Goal: Transaction & Acquisition: Purchase product/service

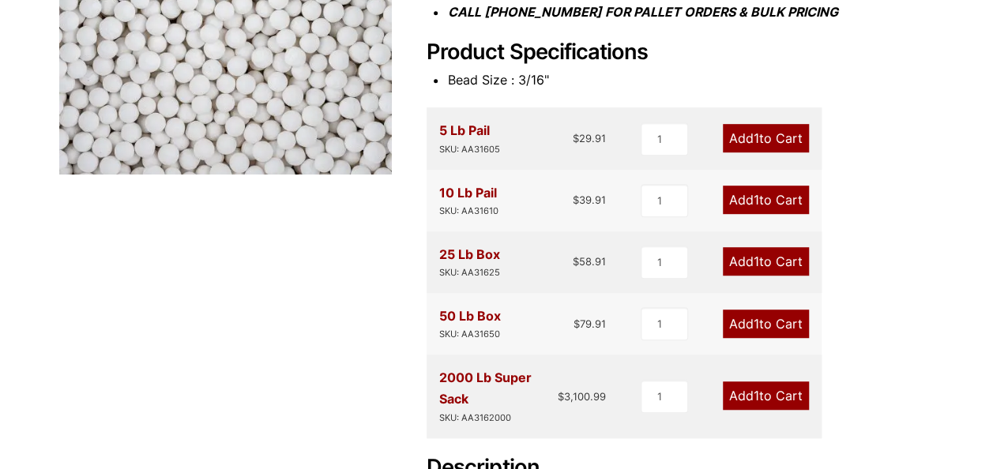
scroll to position [395, 0]
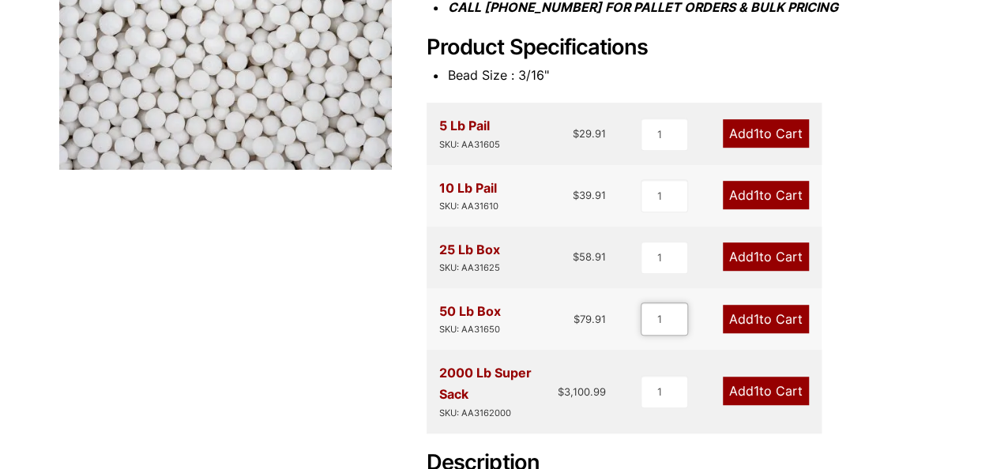
click at [664, 324] on input "1" at bounding box center [664, 319] width 47 height 33
type input "5"
click at [790, 319] on link "Add 5 to Cart" at bounding box center [765, 319] width 89 height 28
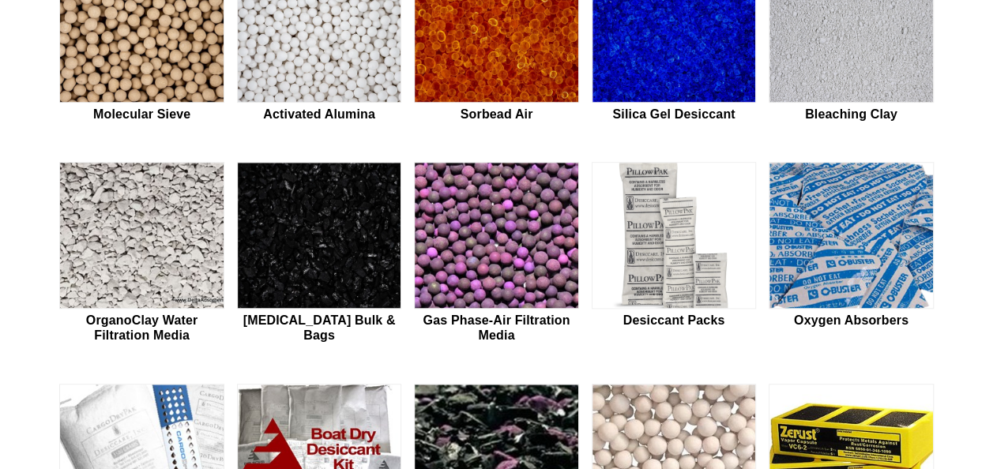
scroll to position [504, 0]
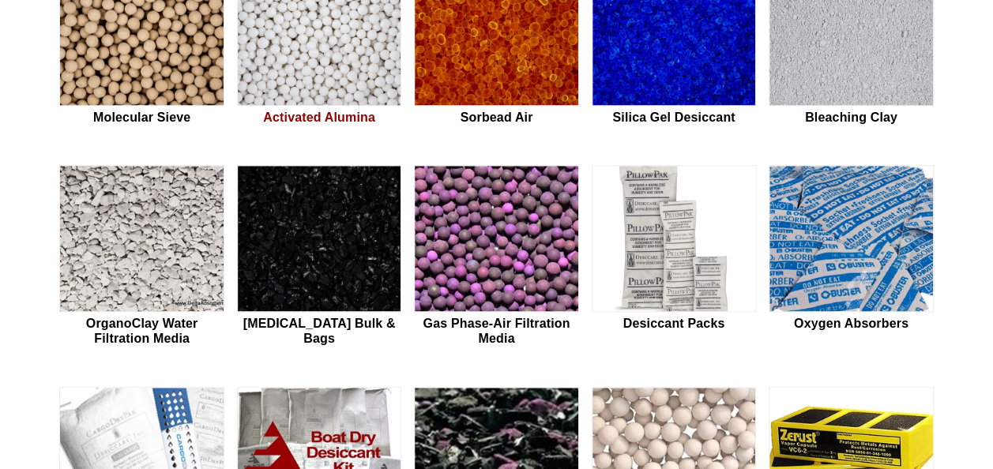
click at [311, 51] on img at bounding box center [319, 33] width 163 height 147
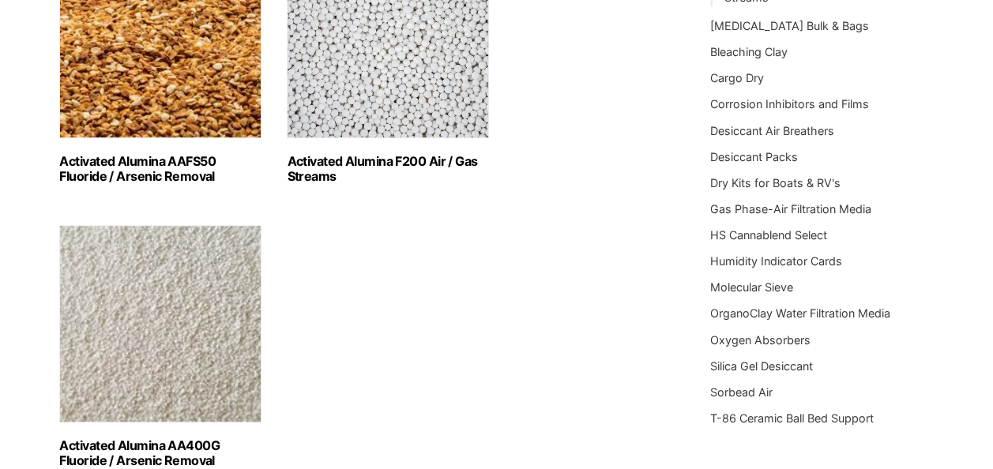
scroll to position [348, 0]
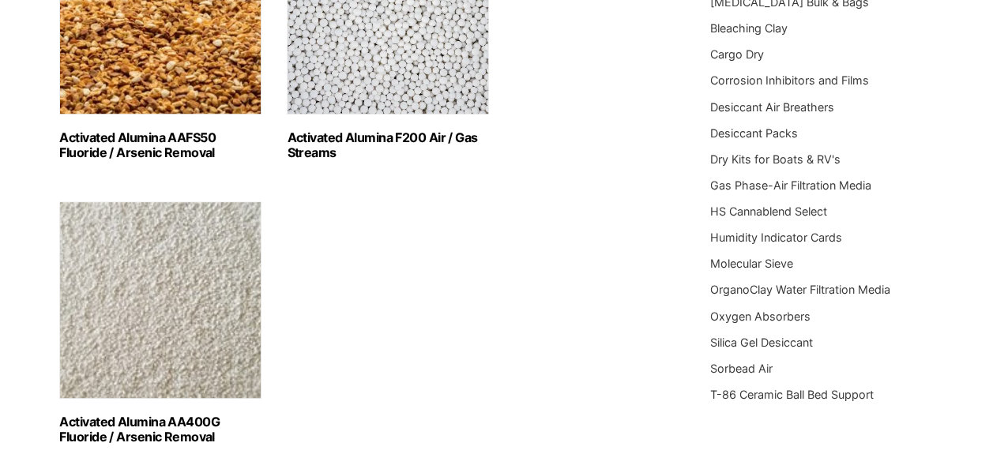
click at [386, 95] on img "Visit product category Activated Alumina F200 Air / Gas Streams" at bounding box center [388, 16] width 202 height 198
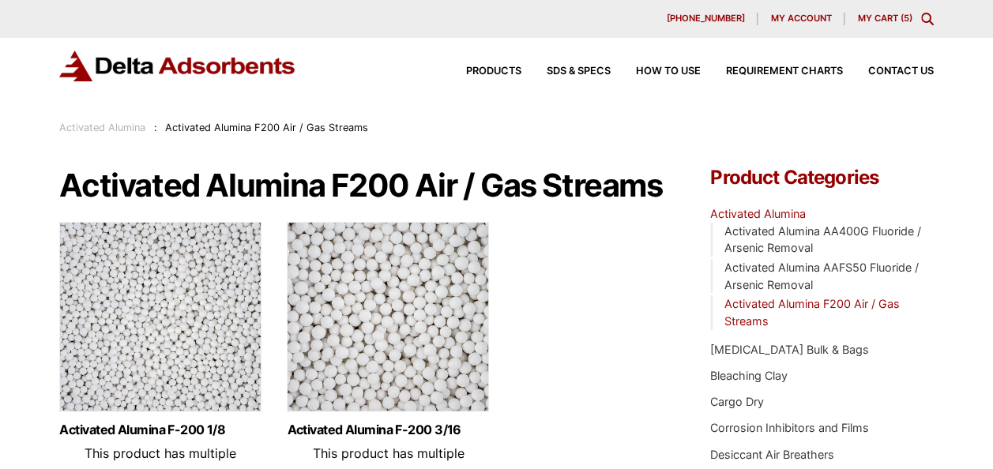
click at [388, 303] on img at bounding box center [388, 321] width 202 height 198
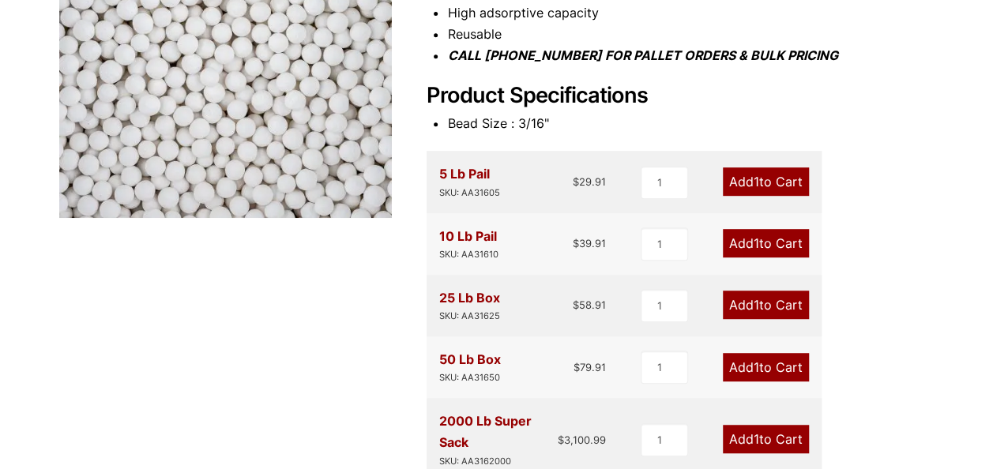
scroll to position [389, 0]
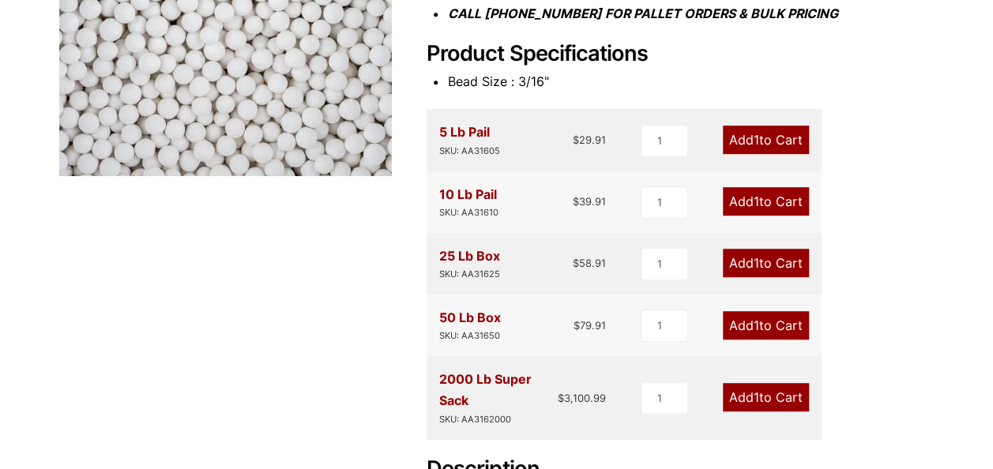
click at [786, 266] on link "Add 1 to Cart" at bounding box center [766, 263] width 86 height 28
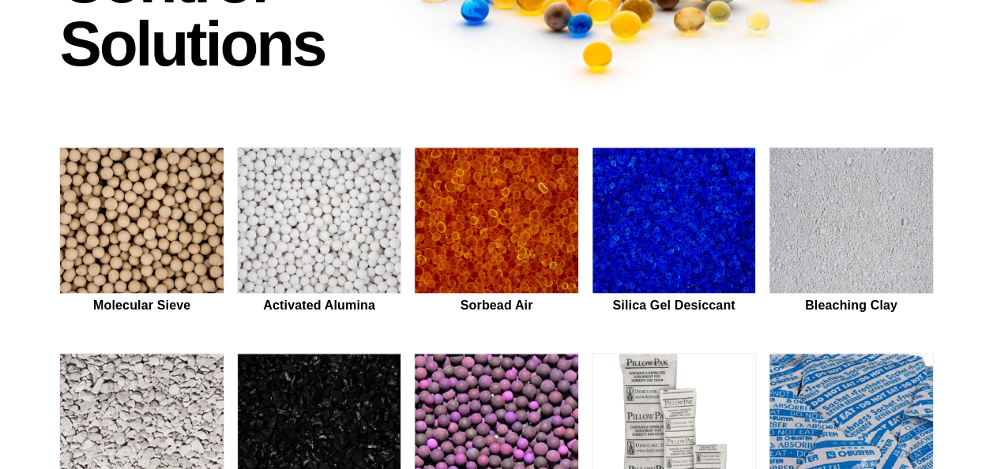
scroll to position [356, 0]
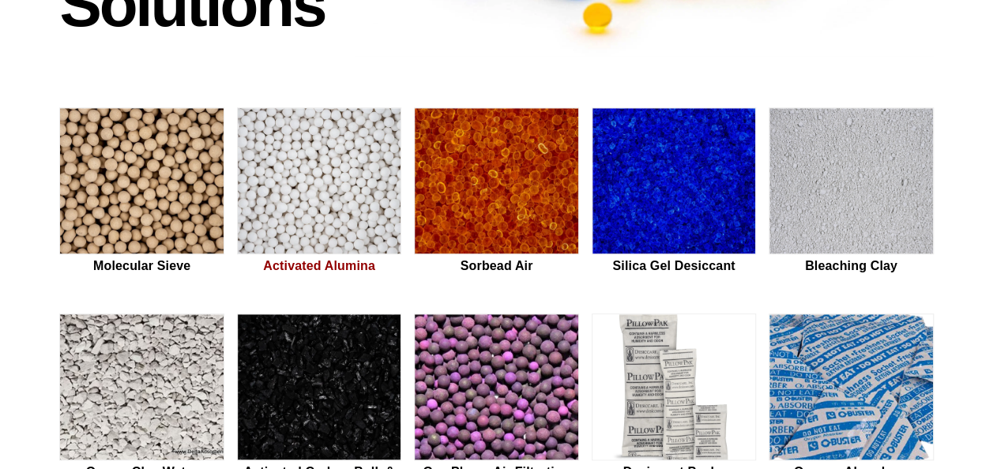
click at [322, 179] on img at bounding box center [319, 181] width 163 height 147
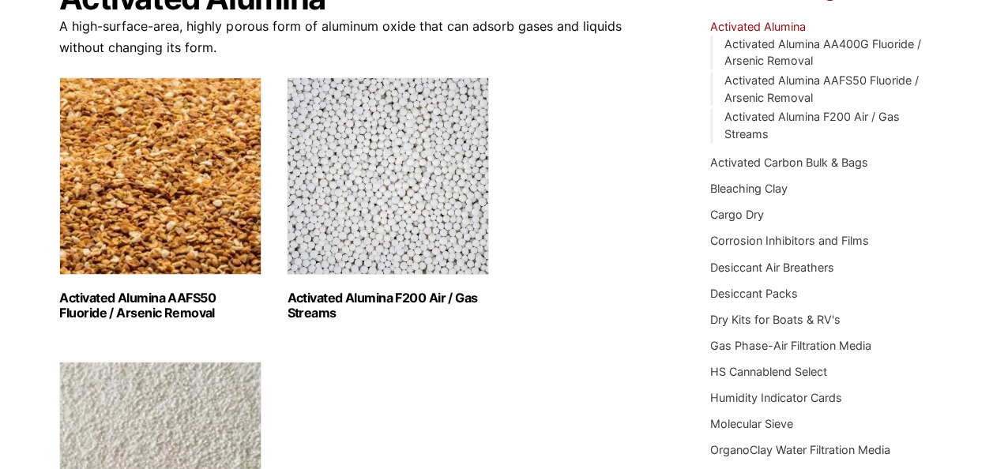
scroll to position [191, 0]
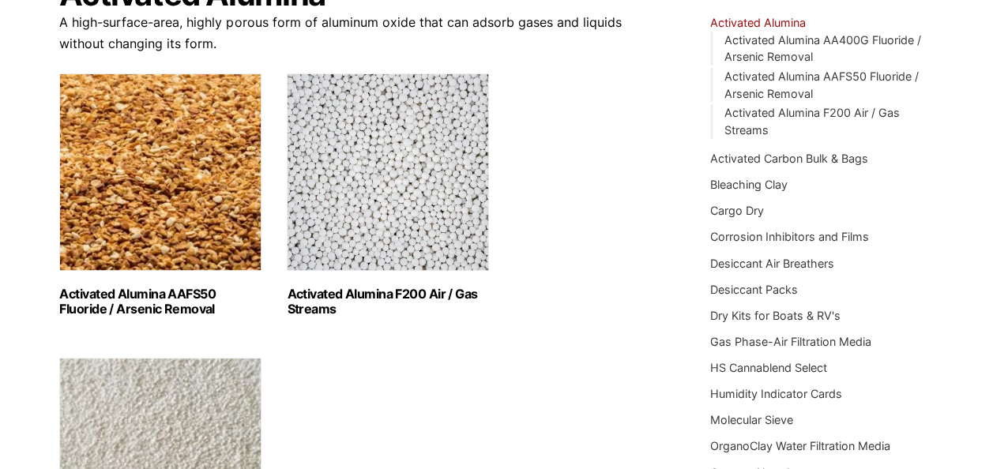
click at [448, 194] on img "Visit product category Activated Alumina F200 Air / Gas Streams" at bounding box center [388, 172] width 202 height 198
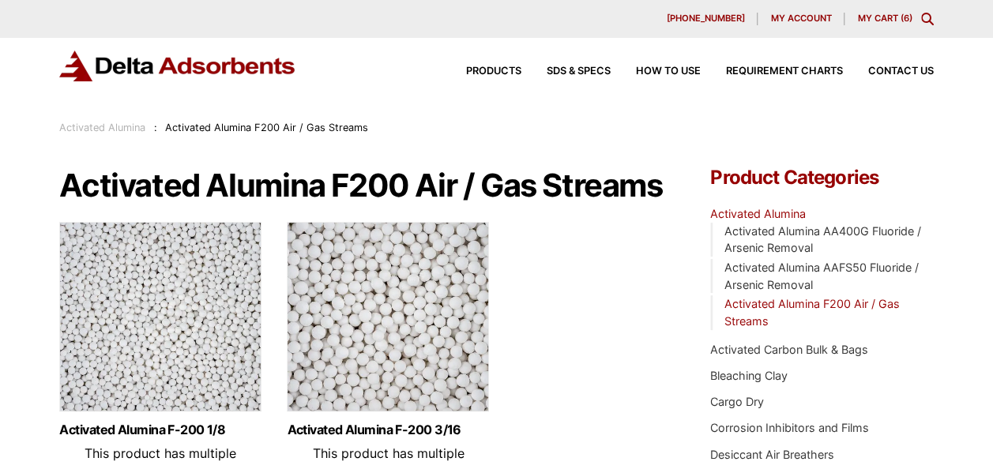
click at [420, 367] on img at bounding box center [388, 321] width 202 height 198
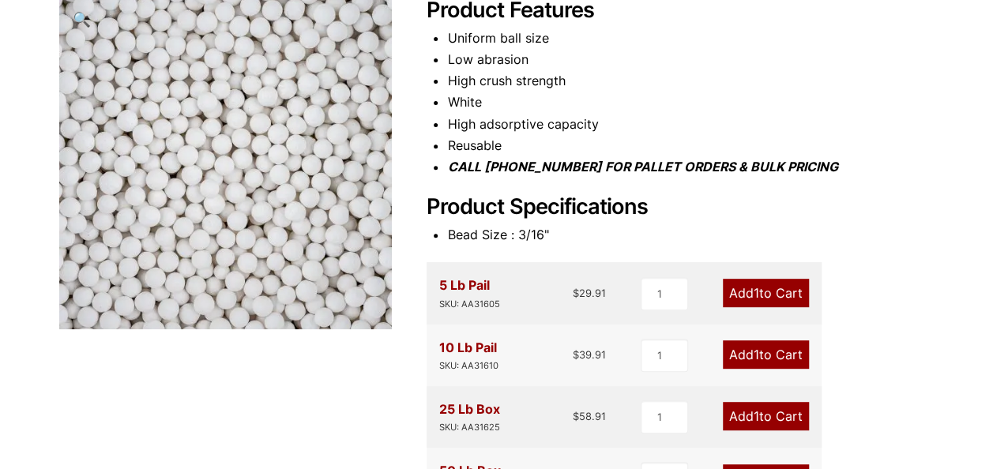
scroll to position [246, 0]
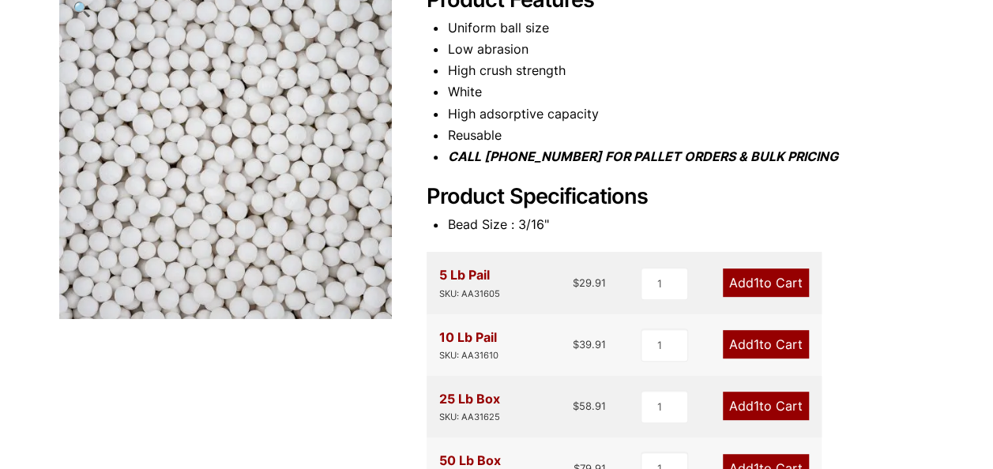
click at [739, 275] on link "Add 1 to Cart" at bounding box center [766, 283] width 86 height 28
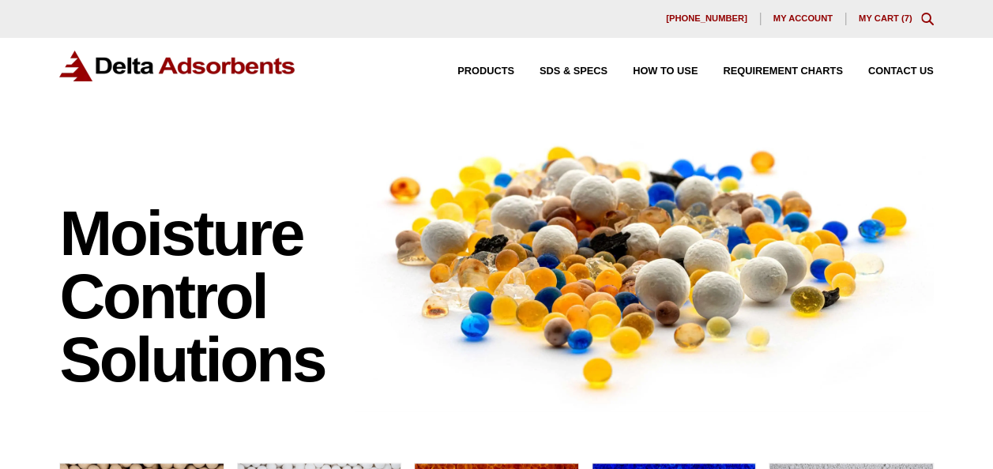
click at [864, 16] on link "My Cart ( 7 )" at bounding box center [886, 17] width 54 height 9
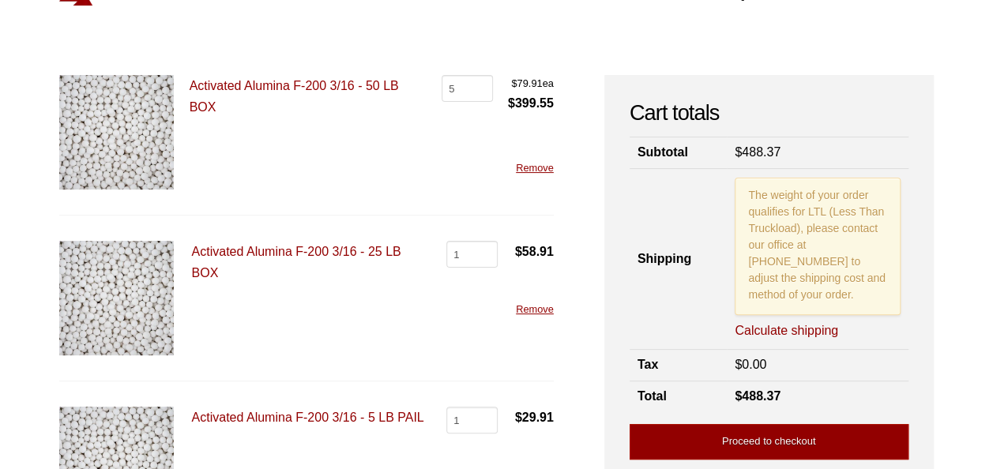
scroll to position [111, 0]
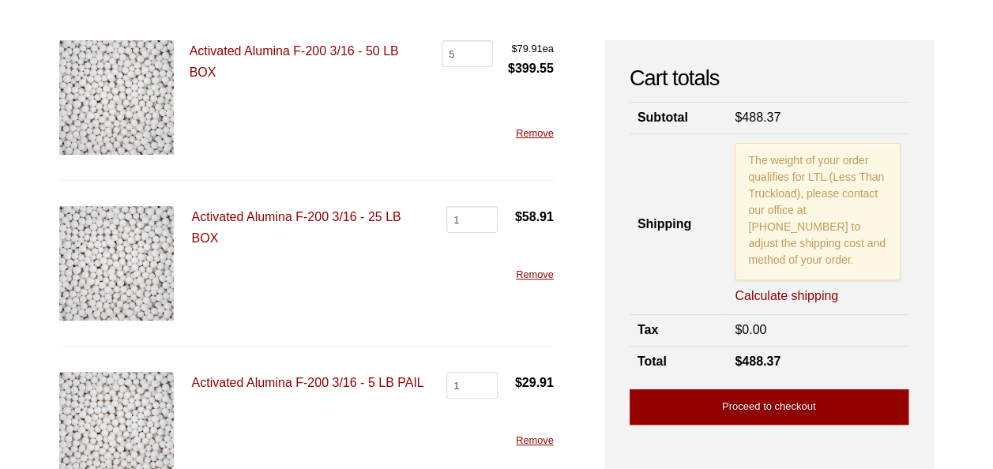
click at [955, 198] on div "Our website has detected that you are using an outdated browser that will preve…" at bounding box center [496, 412] width 993 height 1047
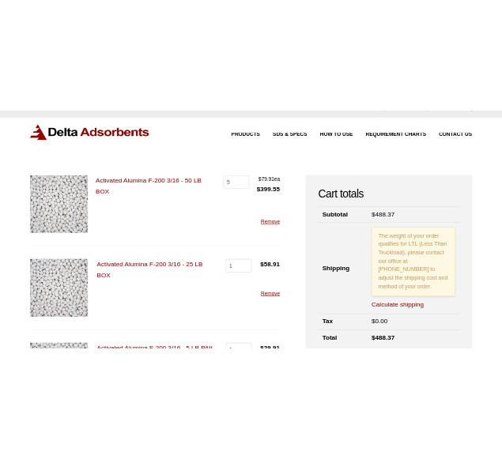
scroll to position [0, 0]
